Goal: Navigation & Orientation: Find specific page/section

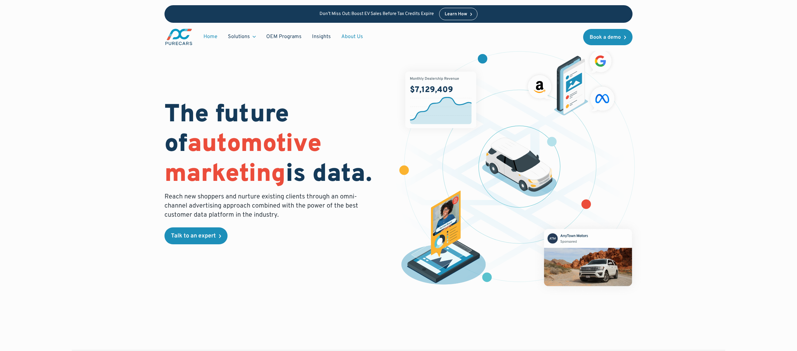
click at [358, 37] on link "About Us" at bounding box center [352, 37] width 32 height 12
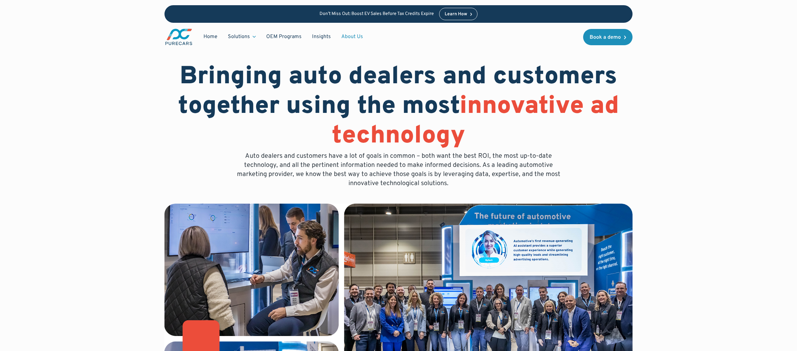
click at [350, 32] on link "About Us" at bounding box center [352, 37] width 32 height 12
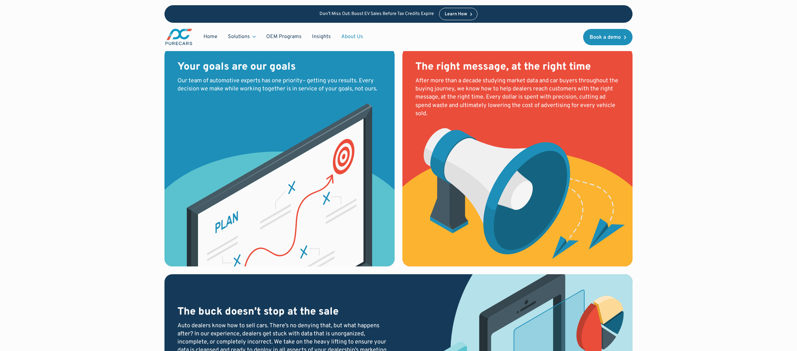
scroll to position [629, 0]
